Goal: Obtain resource: Download file/media

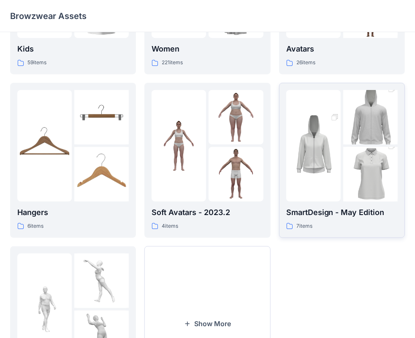
scroll to position [127, 0]
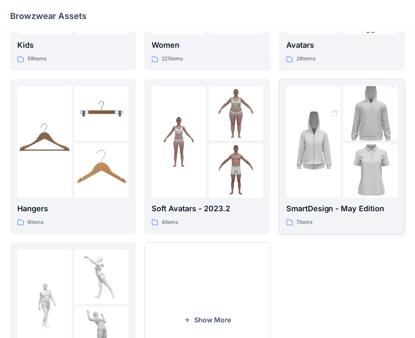
click at [359, 136] on img at bounding box center [370, 114] width 54 height 82
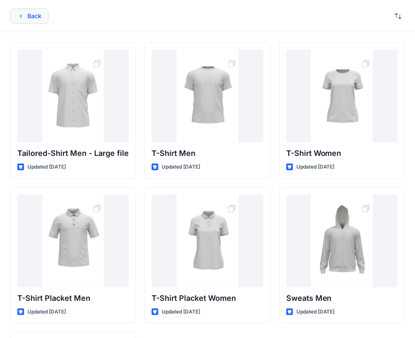
click at [21, 17] on icon "button" at bounding box center [21, 15] width 2 height 3
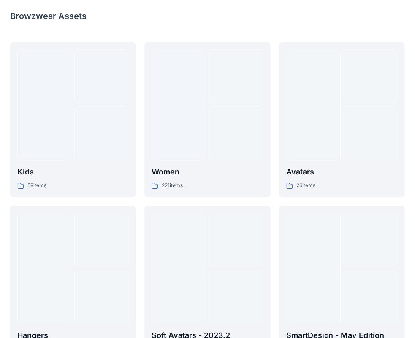
scroll to position [127, 0]
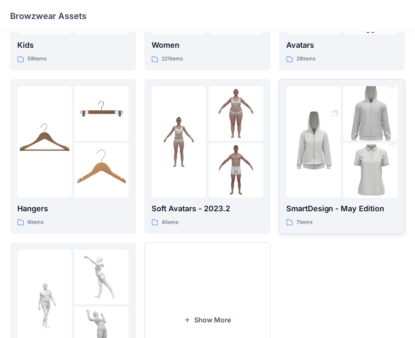
click at [345, 160] on img at bounding box center [370, 171] width 54 height 82
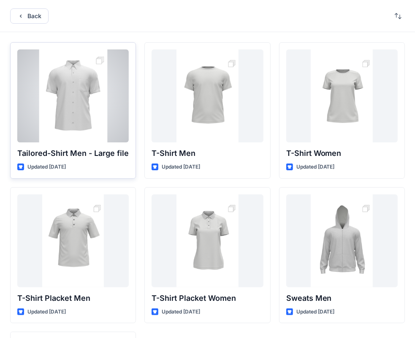
click at [77, 93] on div at bounding box center [73, 95] width 112 height 93
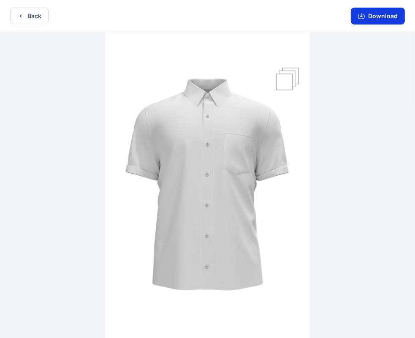
click at [378, 20] on button "Download" at bounding box center [378, 16] width 54 height 17
click at [24, 11] on button "Back" at bounding box center [29, 16] width 38 height 16
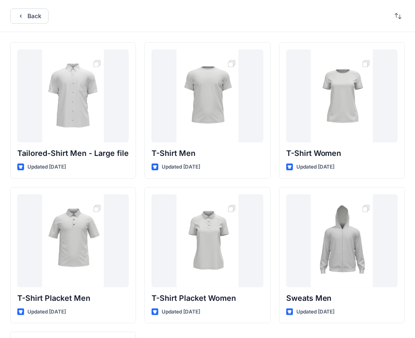
click at [27, 6] on div "Back" at bounding box center [207, 16] width 415 height 32
click at [20, 17] on icon "button" at bounding box center [20, 16] width 7 height 7
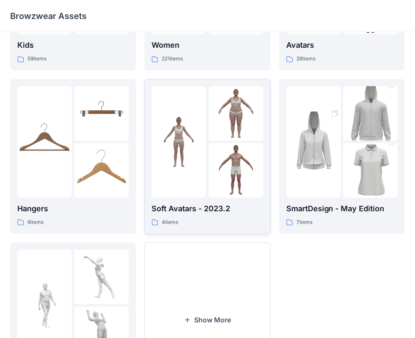
scroll to position [209, 0]
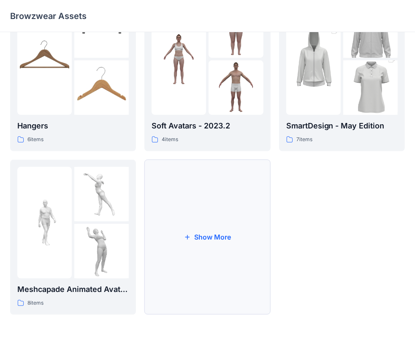
click at [210, 234] on button "Show More" at bounding box center [207, 237] width 126 height 155
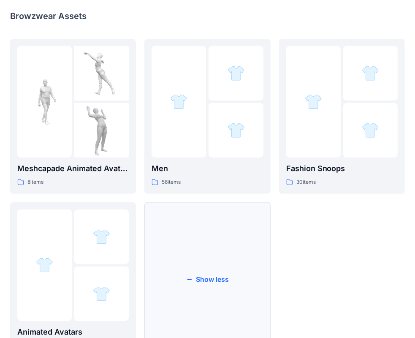
scroll to position [336, 0]
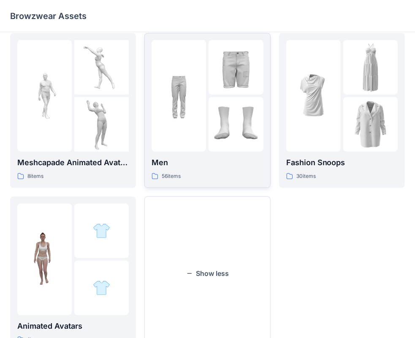
click at [205, 85] on div at bounding box center [179, 96] width 54 height 112
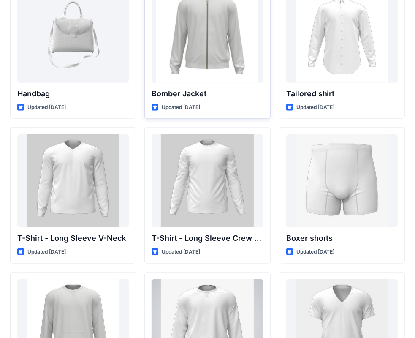
scroll to position [442, 0]
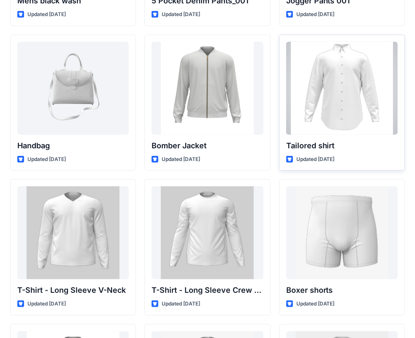
click at [329, 86] on div at bounding box center [342, 88] width 112 height 93
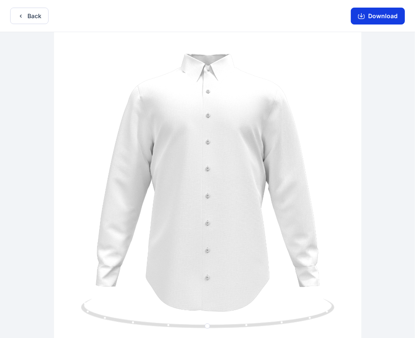
click at [375, 13] on button "Download" at bounding box center [378, 16] width 54 height 17
click at [19, 9] on button "Back" at bounding box center [29, 16] width 38 height 16
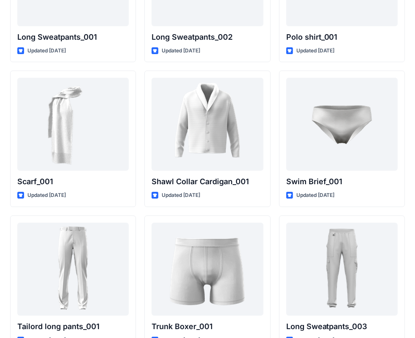
scroll to position [2051, 0]
